Goal: Task Accomplishment & Management: Use online tool/utility

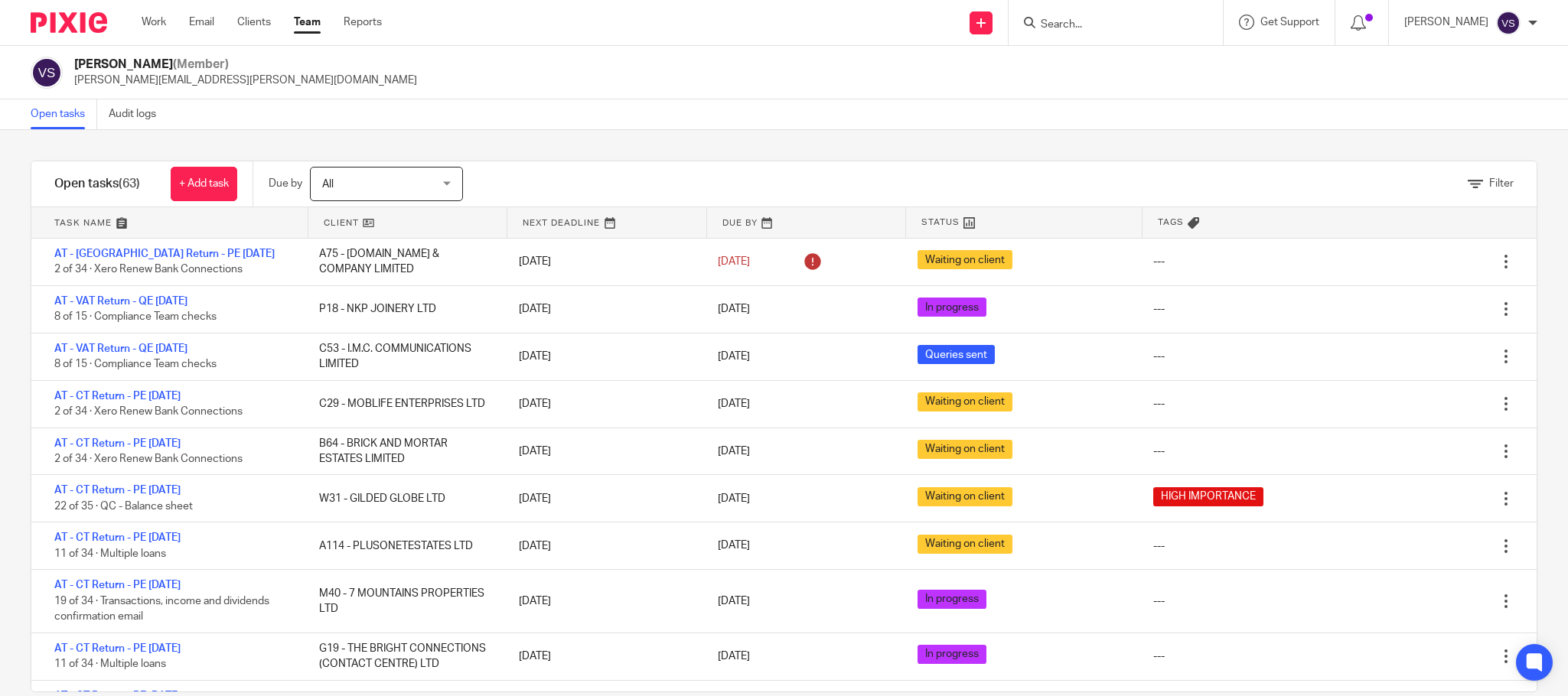
click at [1089, 28] on input "Search" at bounding box center [1108, 25] width 138 height 13
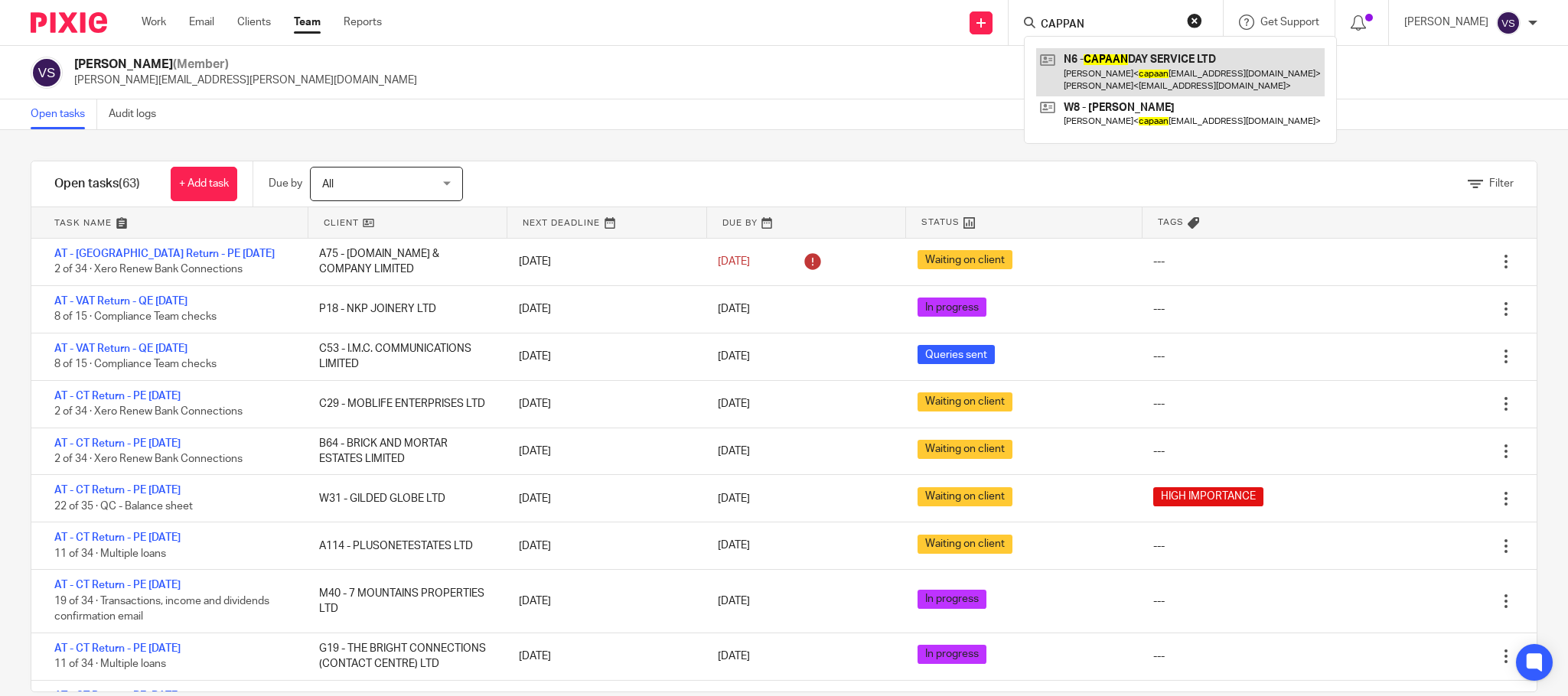
type input "CAPPAN"
click at [1152, 69] on link at bounding box center [1181, 71] width 288 height 47
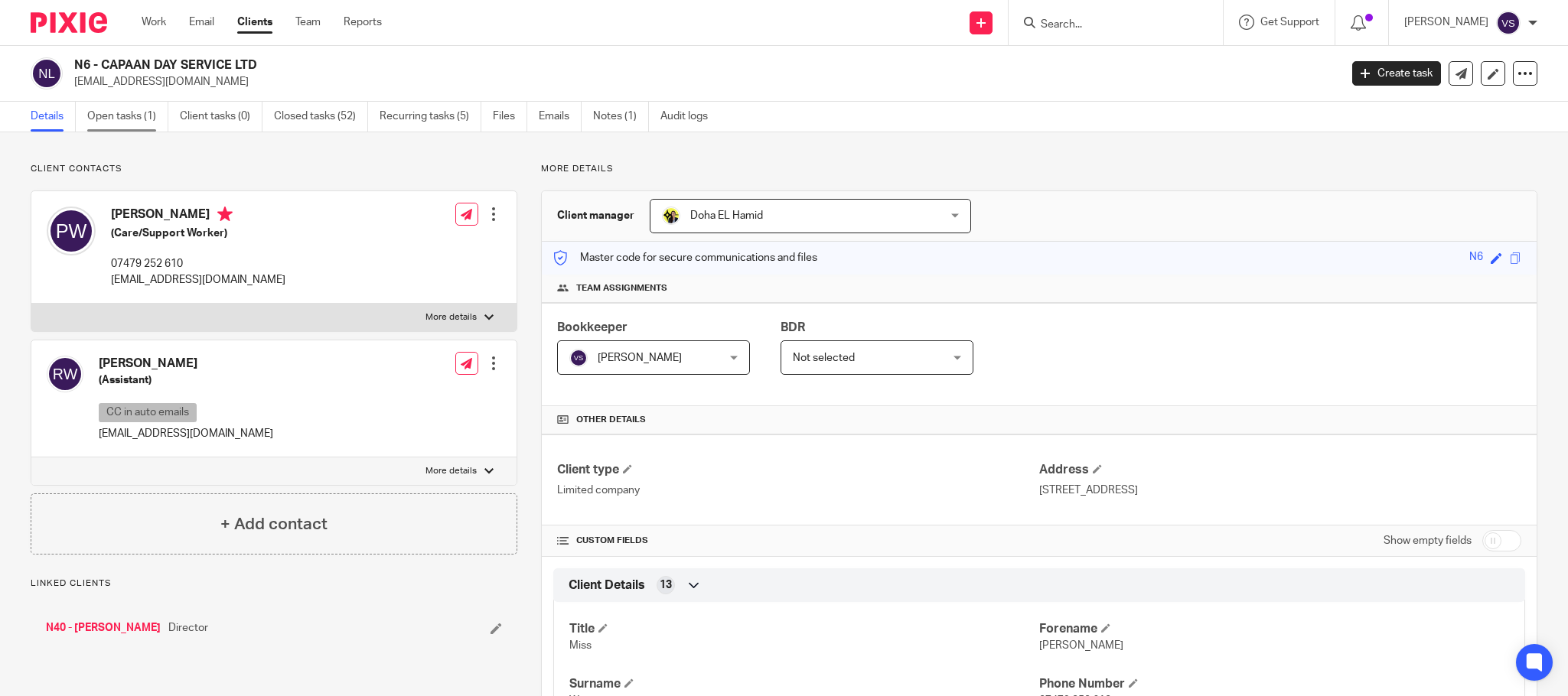
click at [129, 113] on link "Open tasks (1)" at bounding box center [127, 117] width 81 height 30
click at [139, 117] on link "Open tasks (1)" at bounding box center [127, 117] width 81 height 30
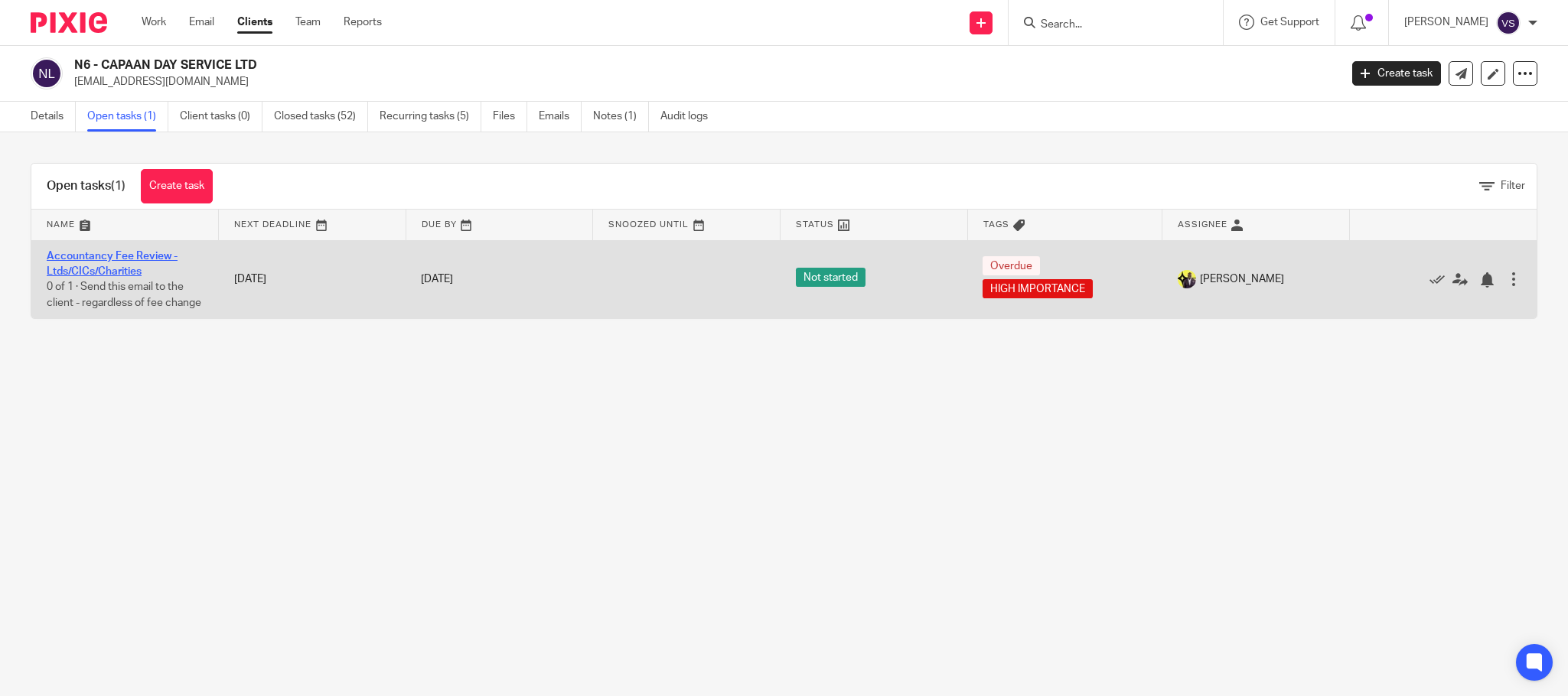
click at [124, 273] on link "Accountancy Fee Review - Ltds/CICs/Charities" at bounding box center [111, 263] width 131 height 26
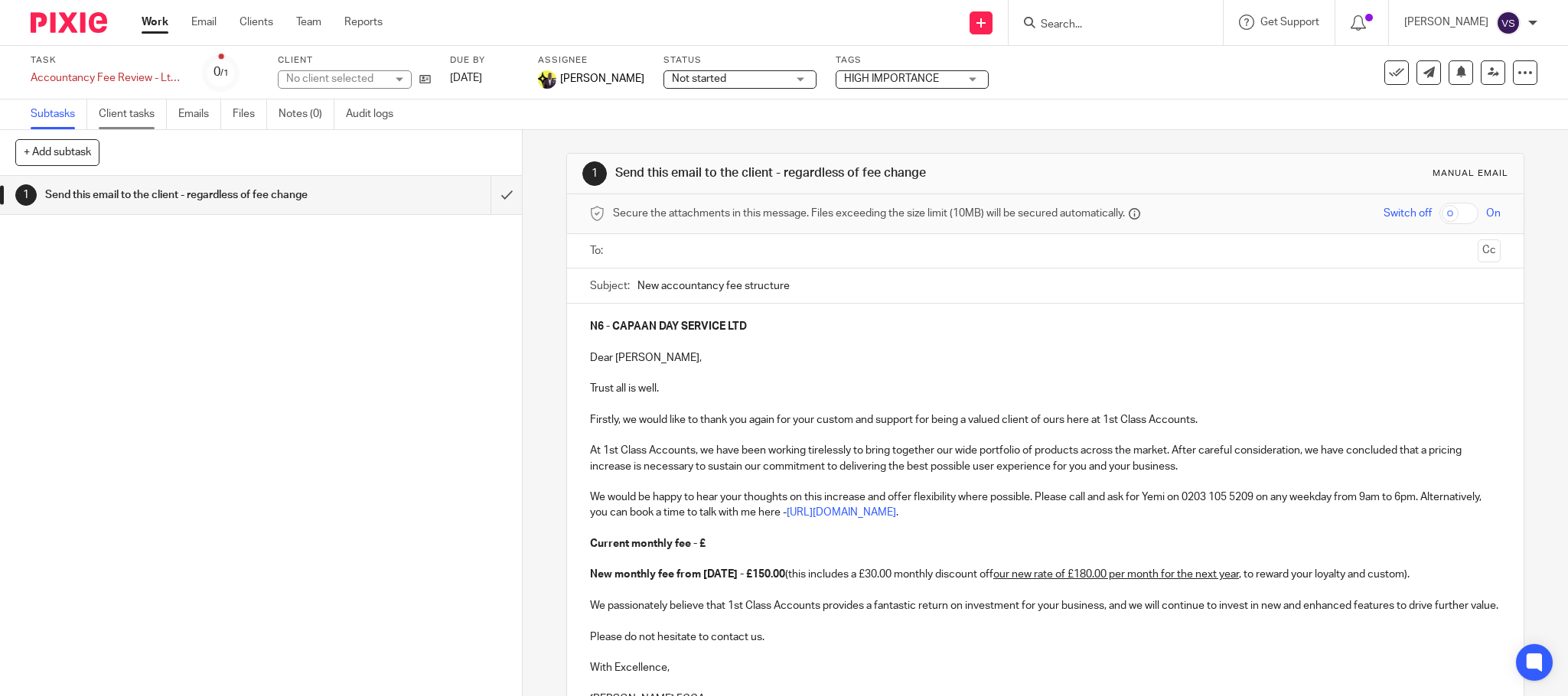
click at [134, 110] on link "Client tasks" at bounding box center [133, 115] width 68 height 30
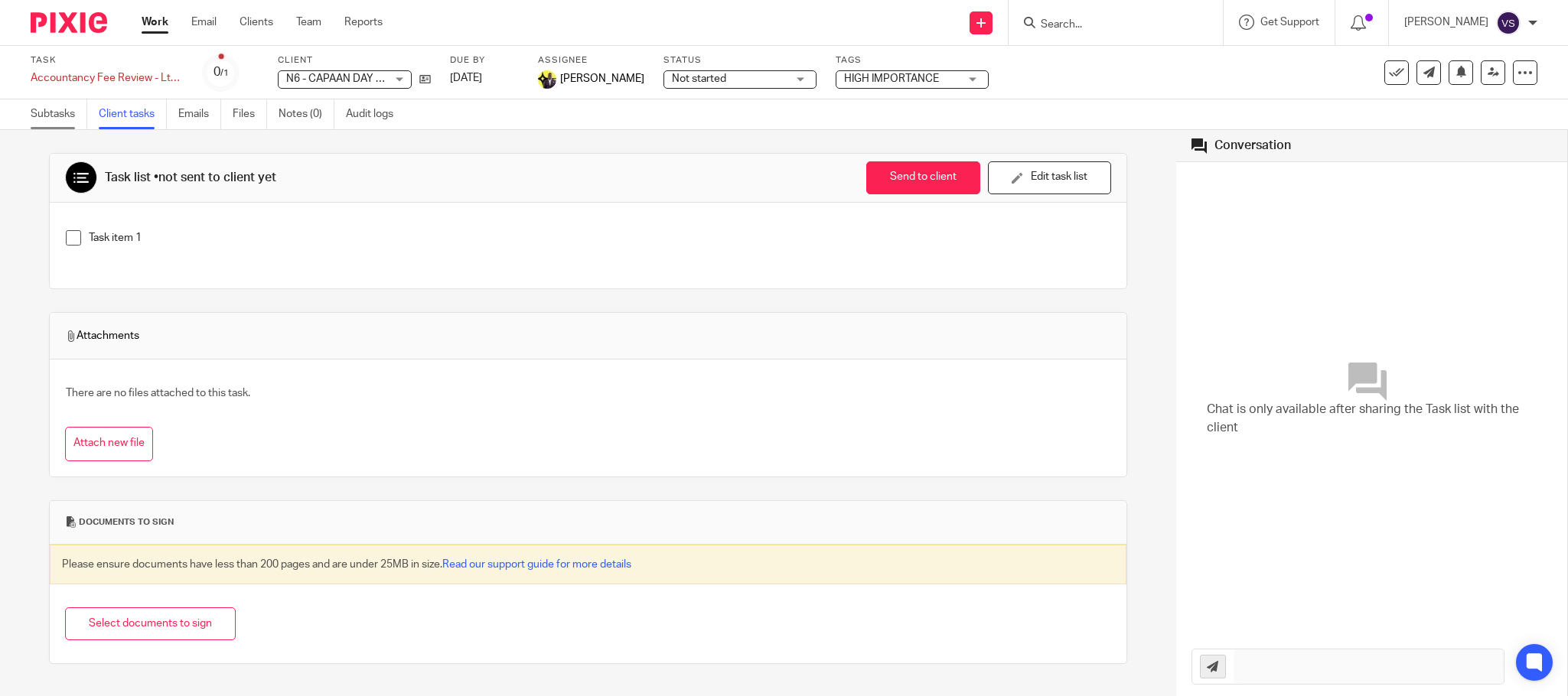
click at [51, 111] on link "Subtasks" at bounding box center [59, 115] width 57 height 30
